Goal: Check status: Check status

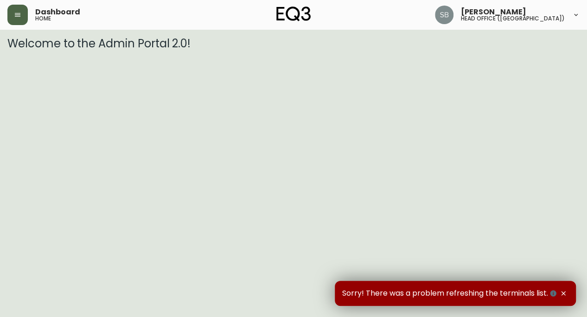
click at [21, 15] on button "button" at bounding box center [17, 15] width 20 height 20
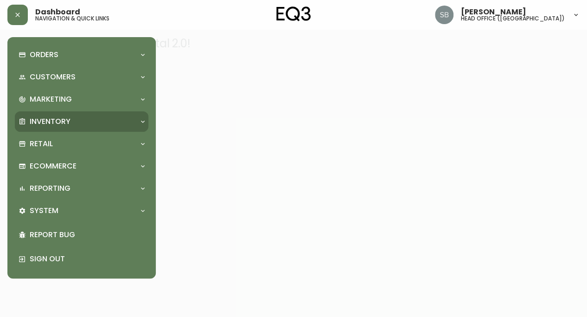
click at [141, 120] on icon at bounding box center [142, 121] width 7 height 7
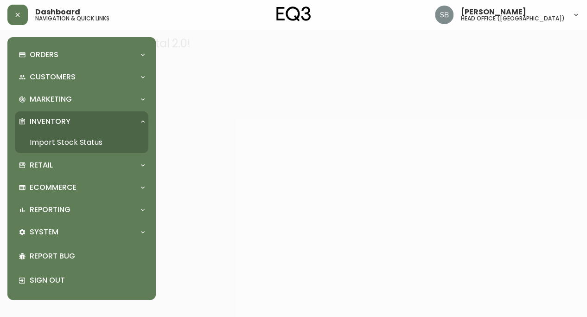
click at [38, 143] on link "Import Stock Status" at bounding box center [82, 142] width 134 height 21
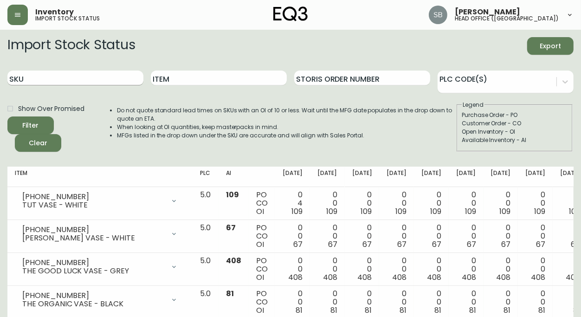
click at [41, 81] on input "SKU" at bounding box center [75, 77] width 136 height 15
type input "7060-306"
click at [7, 116] on button "Filter" at bounding box center [30, 125] width 46 height 18
